Goal: Task Accomplishment & Management: Manage account settings

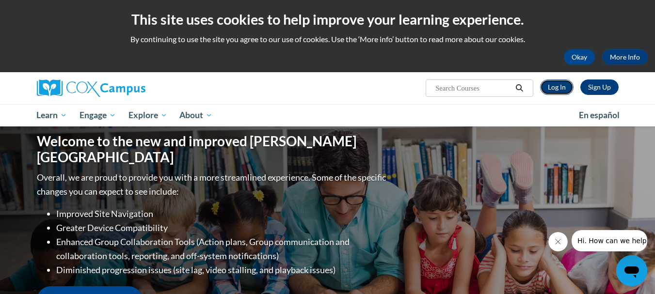
click at [548, 92] on link "Log In" at bounding box center [556, 88] width 33 height 16
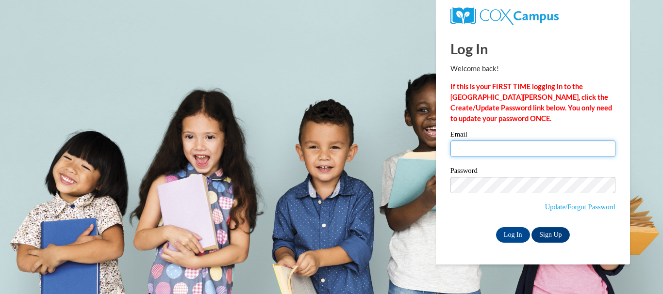
click at [478, 151] on input "Email" at bounding box center [532, 149] width 165 height 16
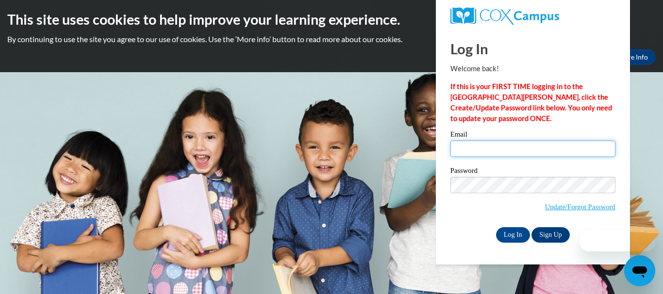
type input "[EMAIL_ADDRESS][DOMAIN_NAME]"
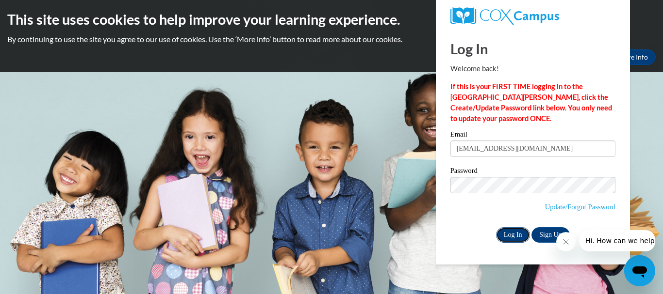
click at [513, 234] on input "Log In" at bounding box center [513, 236] width 34 height 16
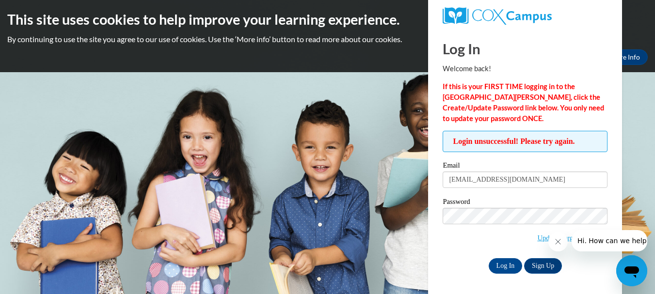
click at [510, 274] on div "Log In Welcome back! If this is your FIRST TIME logging in to the NEW Cox Campu…" at bounding box center [525, 162] width 209 height 267
click at [508, 264] on input "Log In" at bounding box center [506, 267] width 34 height 16
click at [642, 19] on h2 "This site uses cookies to help improve your learning experience." at bounding box center [327, 19] width 641 height 19
click at [559, 243] on icon "Close message from company" at bounding box center [557, 242] width 5 height 5
